Goal: Navigation & Orientation: Find specific page/section

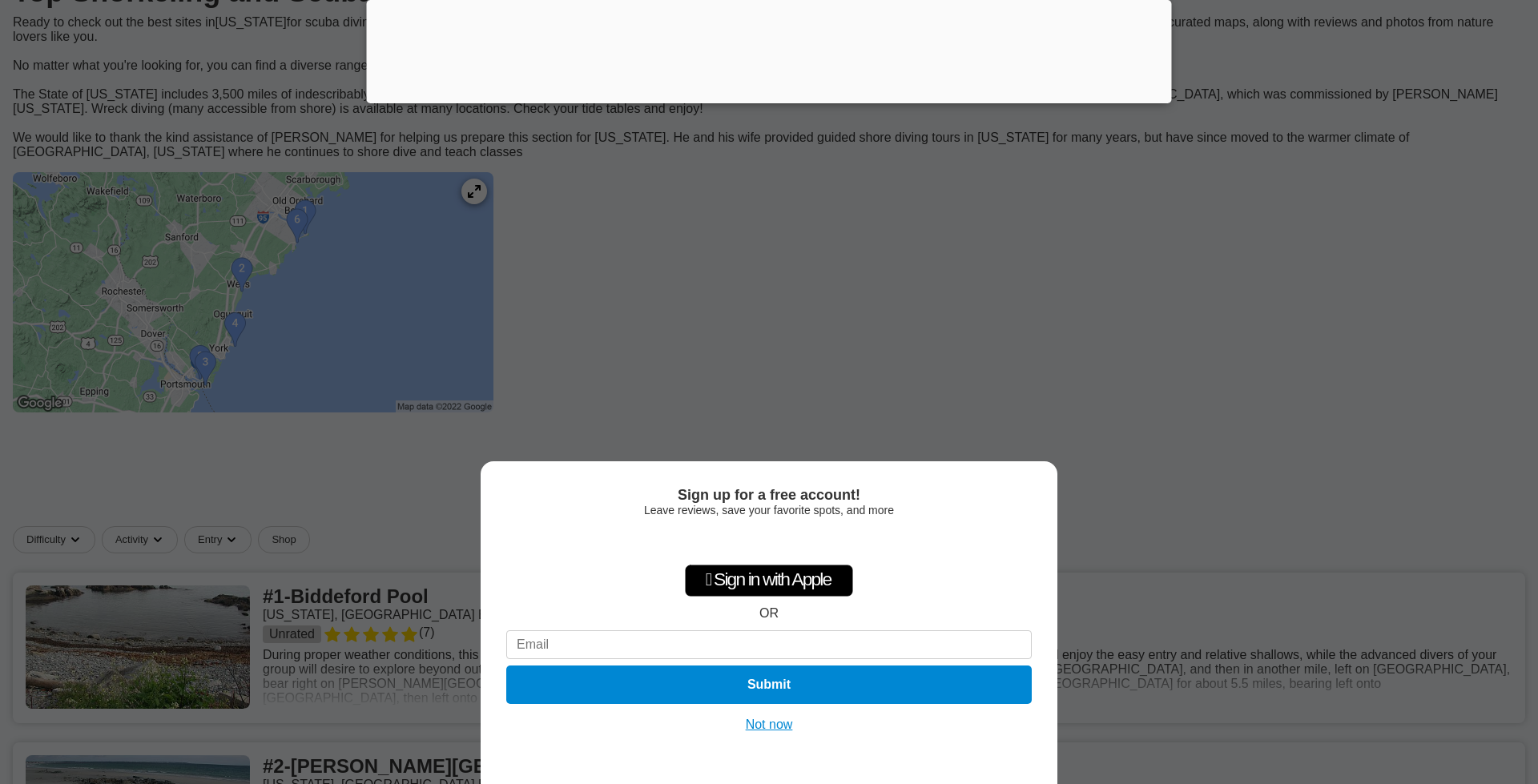
click at [766, 719] on button "Not now" at bounding box center [769, 724] width 57 height 16
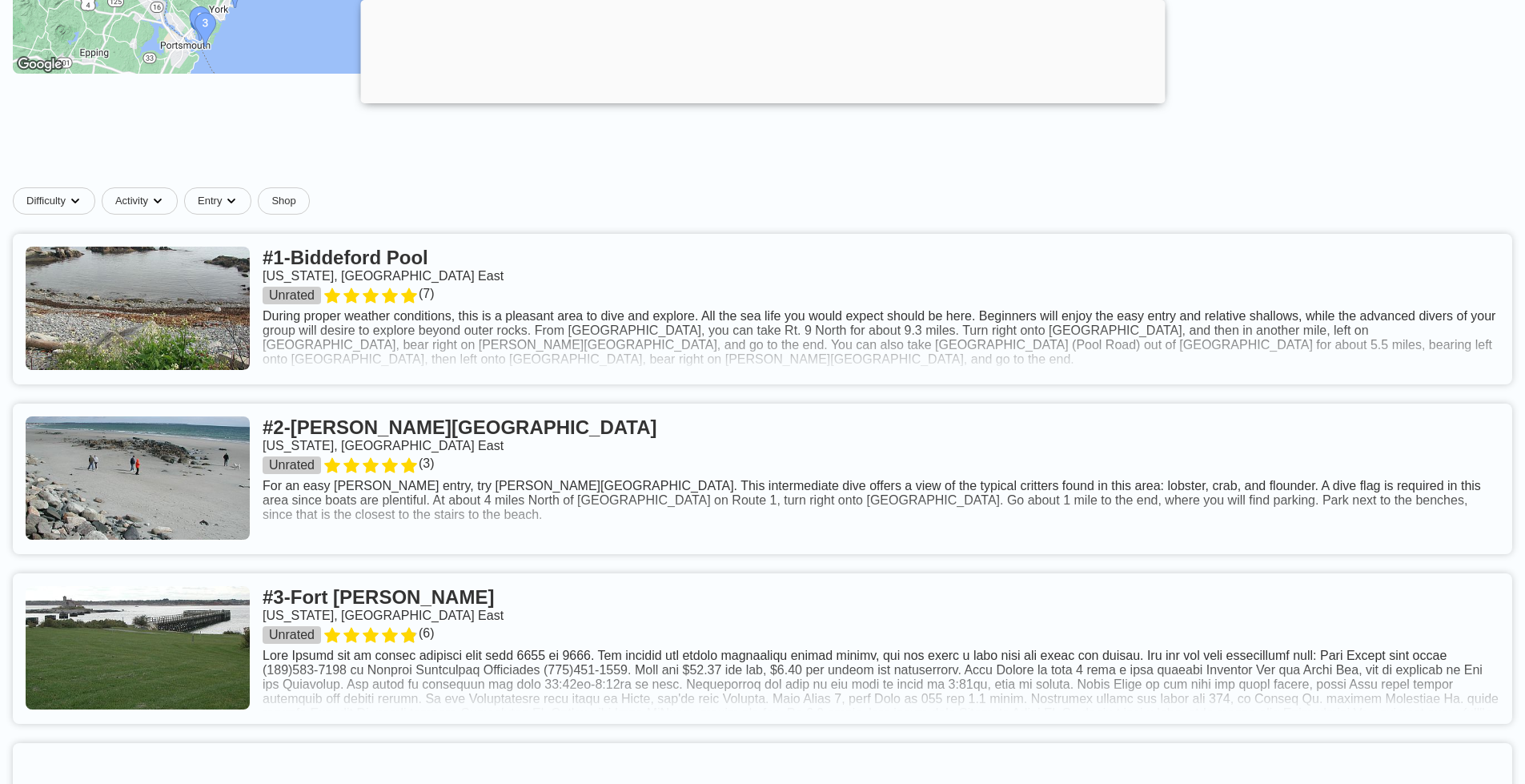
scroll to position [534, 0]
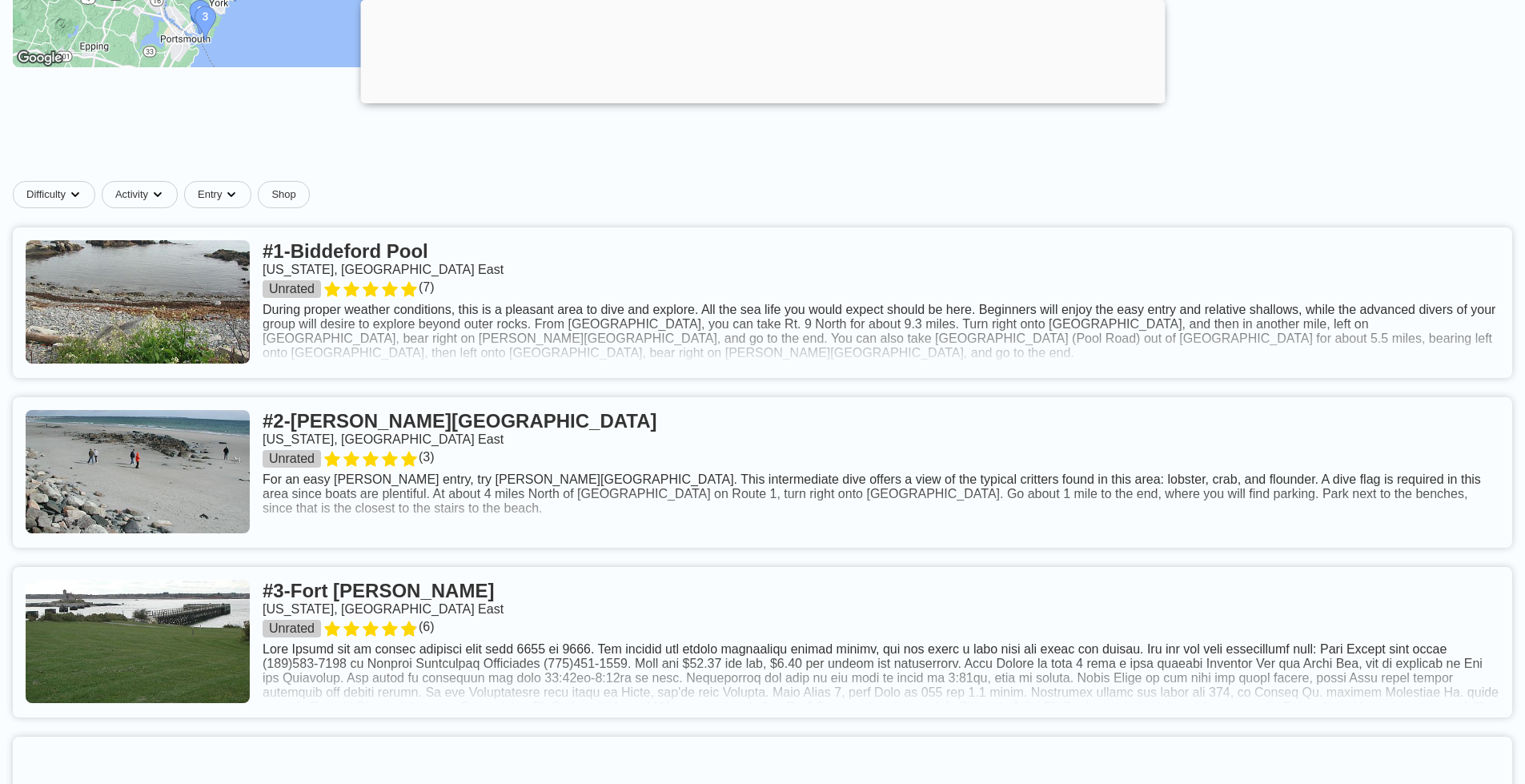
click at [806, 378] on link at bounding box center [762, 302] width 1499 height 151
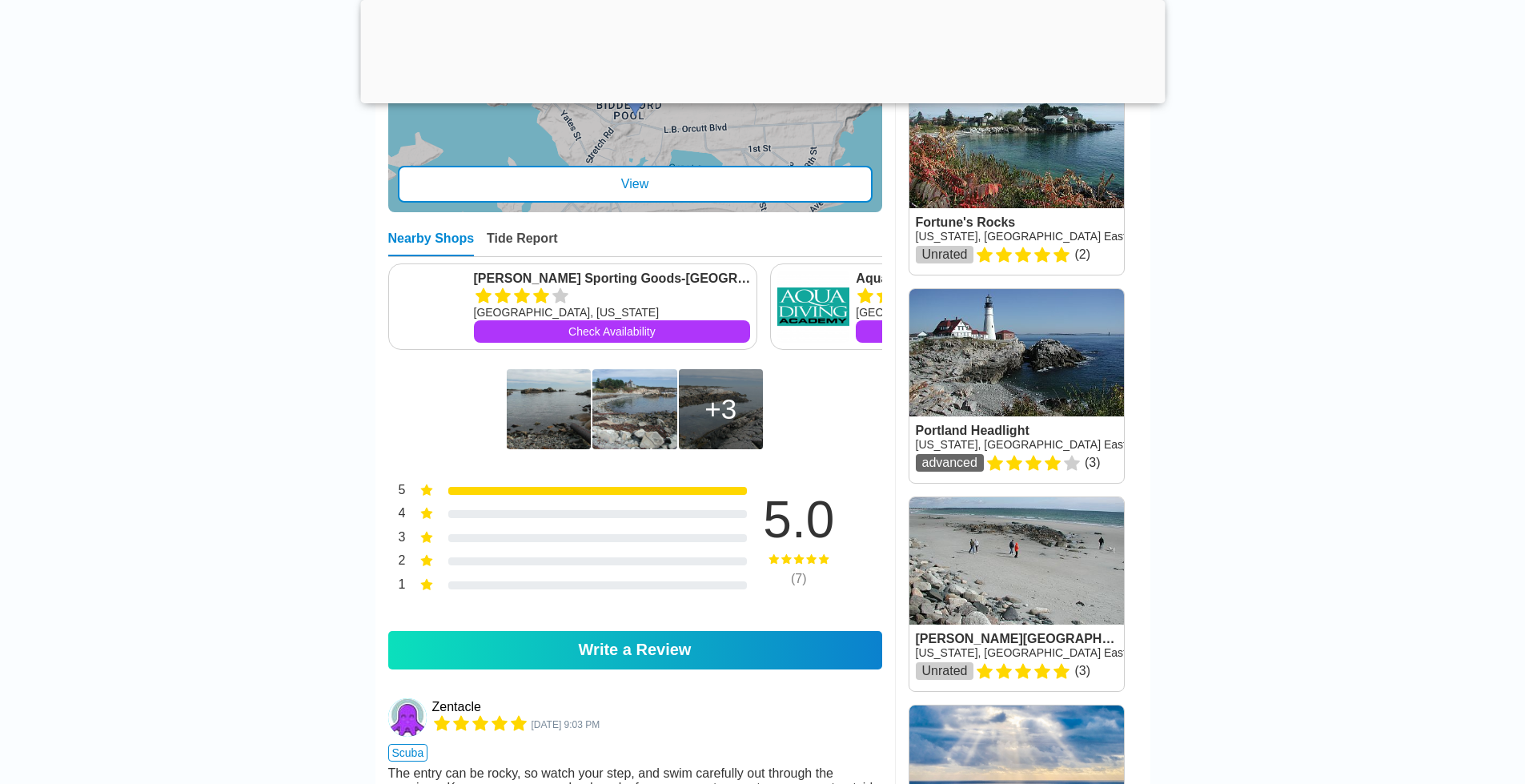
scroll to position [865, 0]
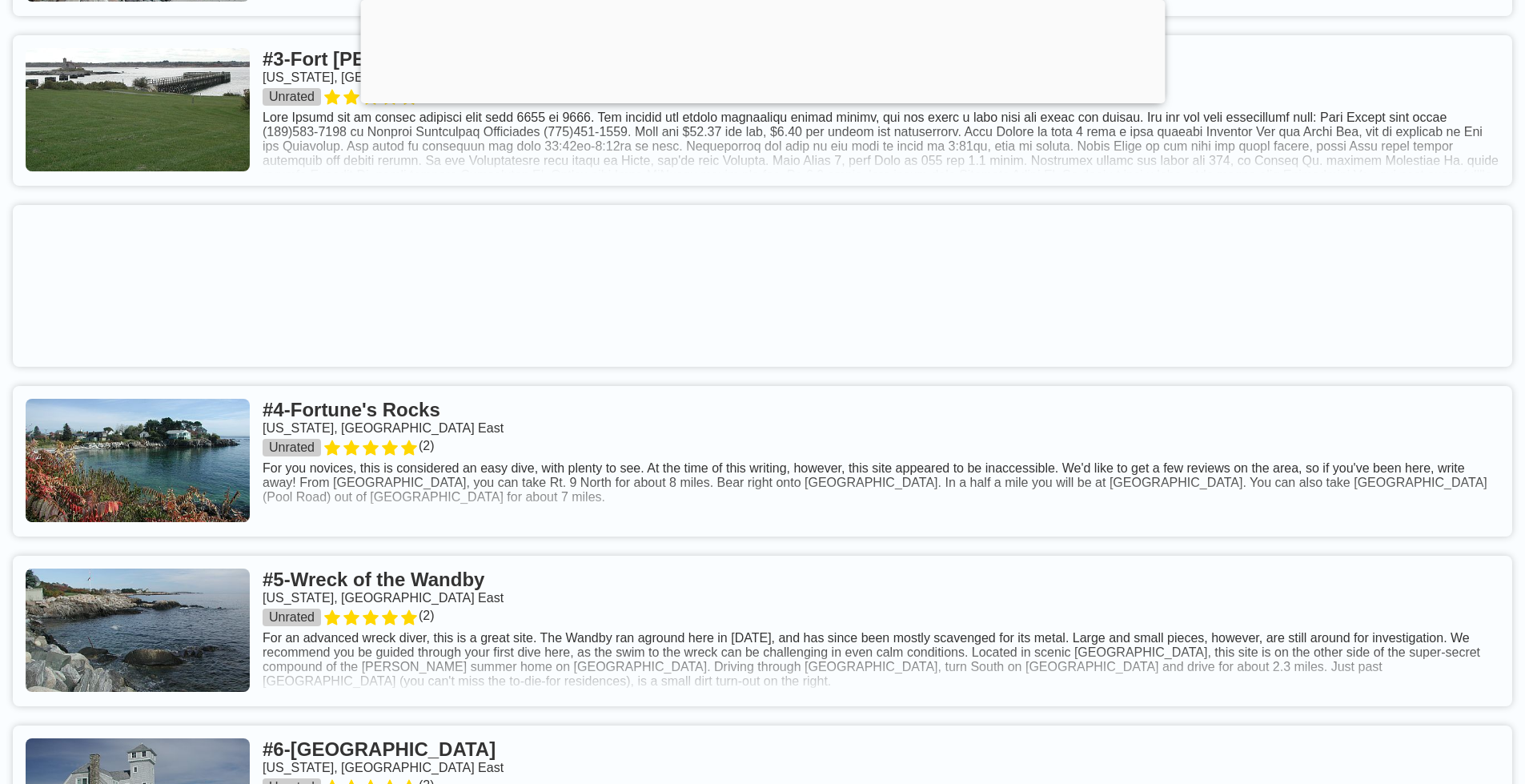
scroll to position [1190, 0]
click at [246, 535] on link at bounding box center [762, 459] width 1499 height 151
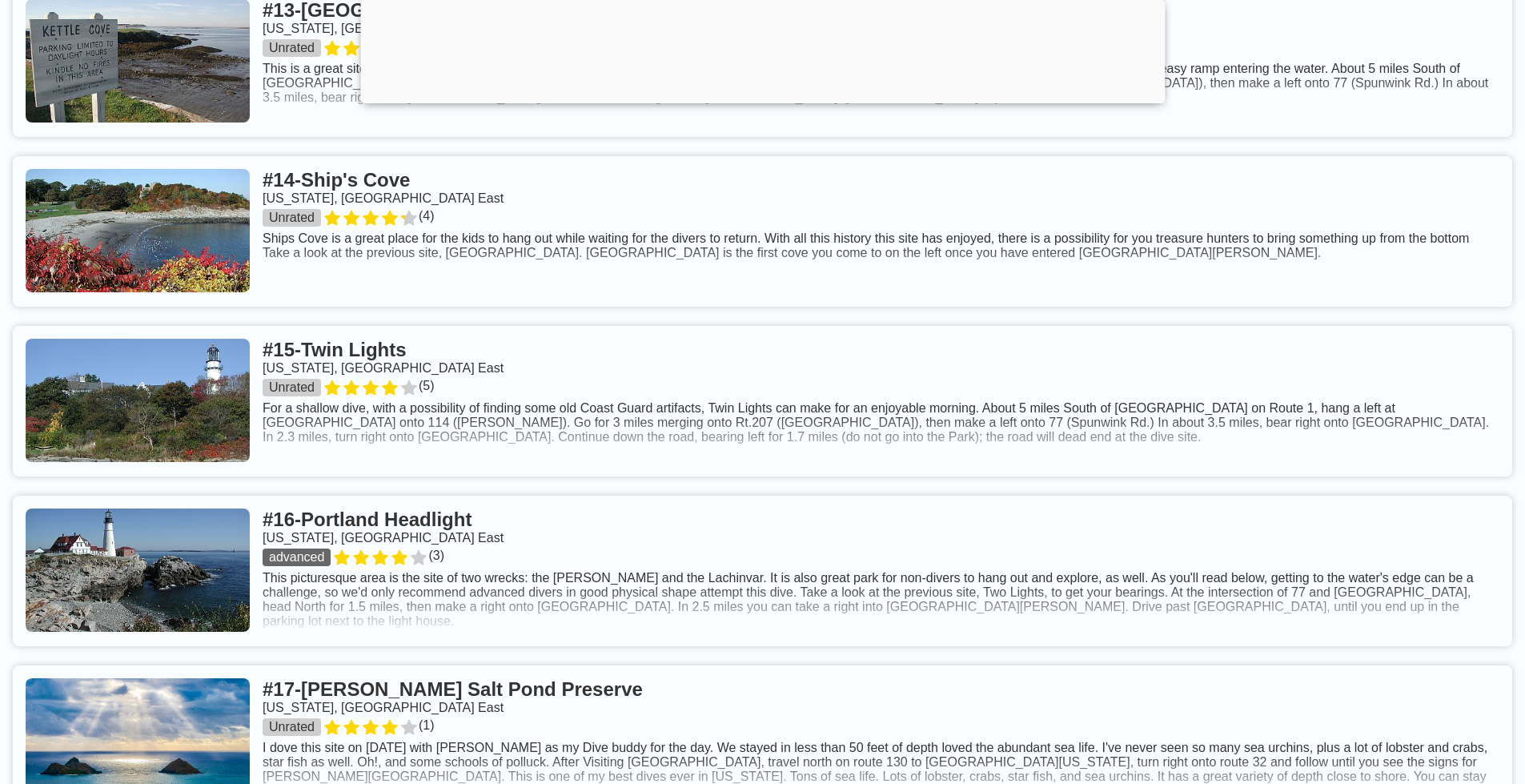
scroll to position [3307, 0]
